Goal: Task Accomplishment & Management: Manage account settings

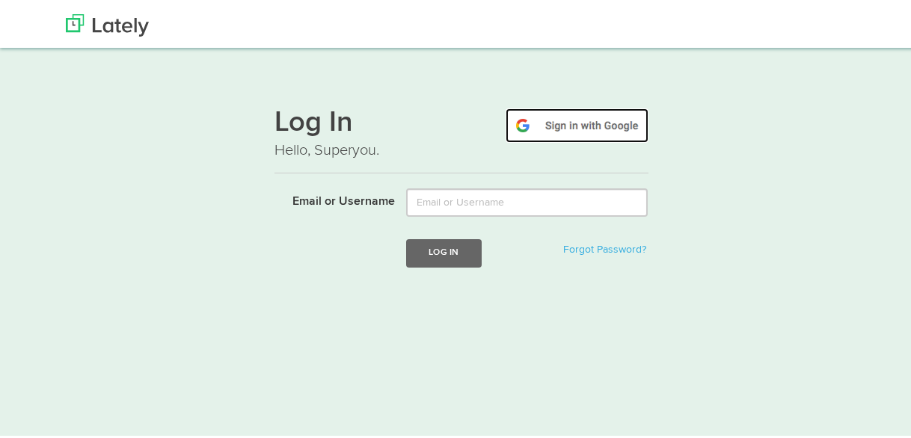
click at [553, 118] on img at bounding box center [576, 122] width 143 height 34
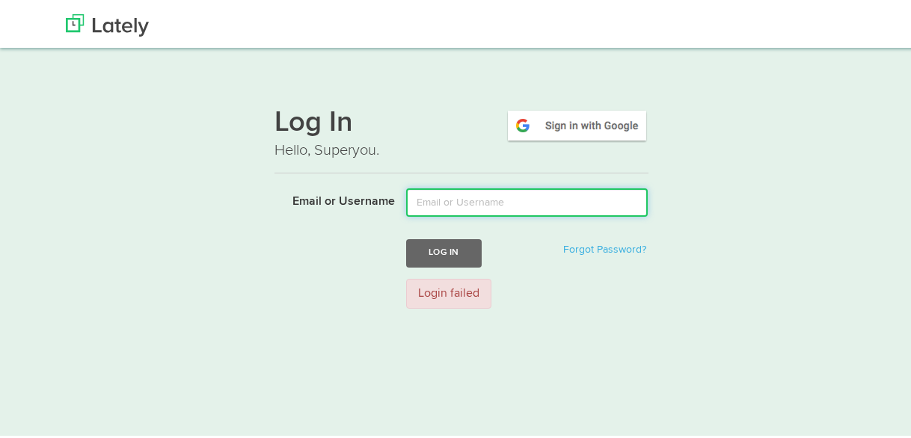
click at [507, 195] on input "Email or Username" at bounding box center [526, 199] width 241 height 28
type input "[EMAIL_ADDRESS][DOMAIN_NAME]"
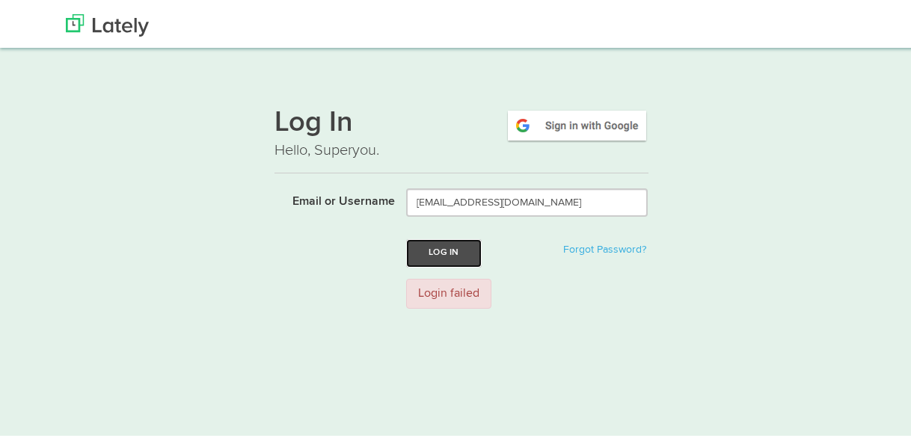
click at [455, 254] on button "Log In" at bounding box center [443, 250] width 75 height 28
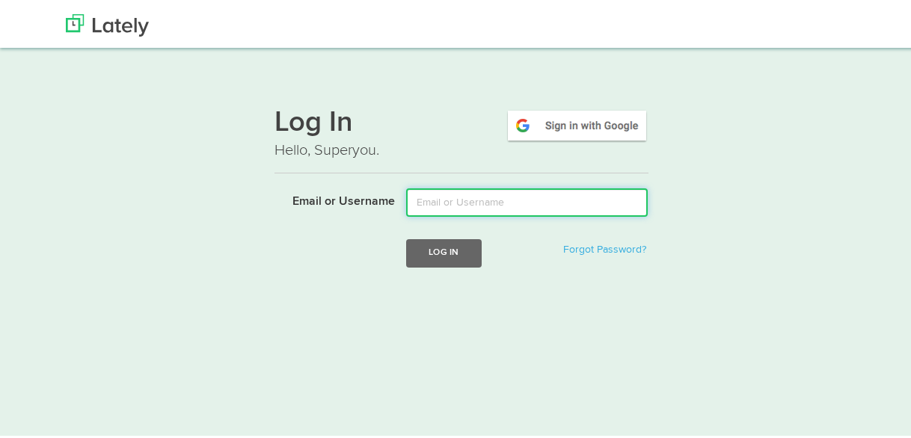
click at [502, 198] on input "Email or Username" at bounding box center [526, 199] width 241 height 28
type input "[EMAIL_ADDRESS][DOMAIN_NAME]"
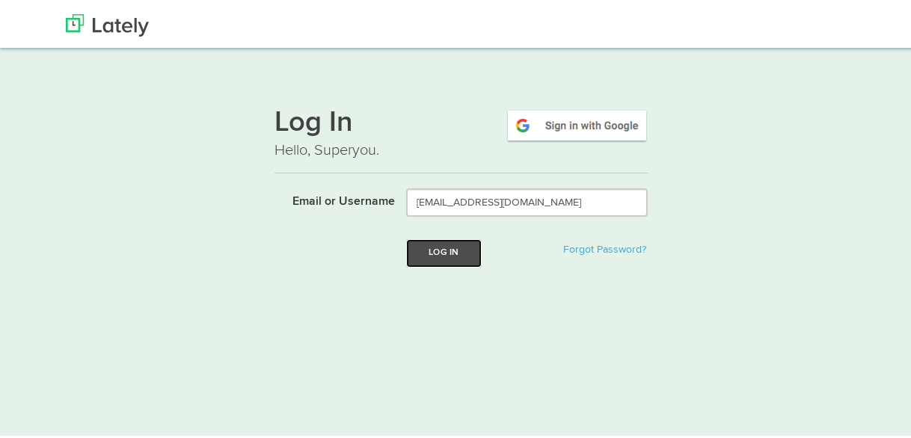
click at [463, 256] on button "Log In" at bounding box center [443, 250] width 75 height 28
